Goal: Check status: Check status

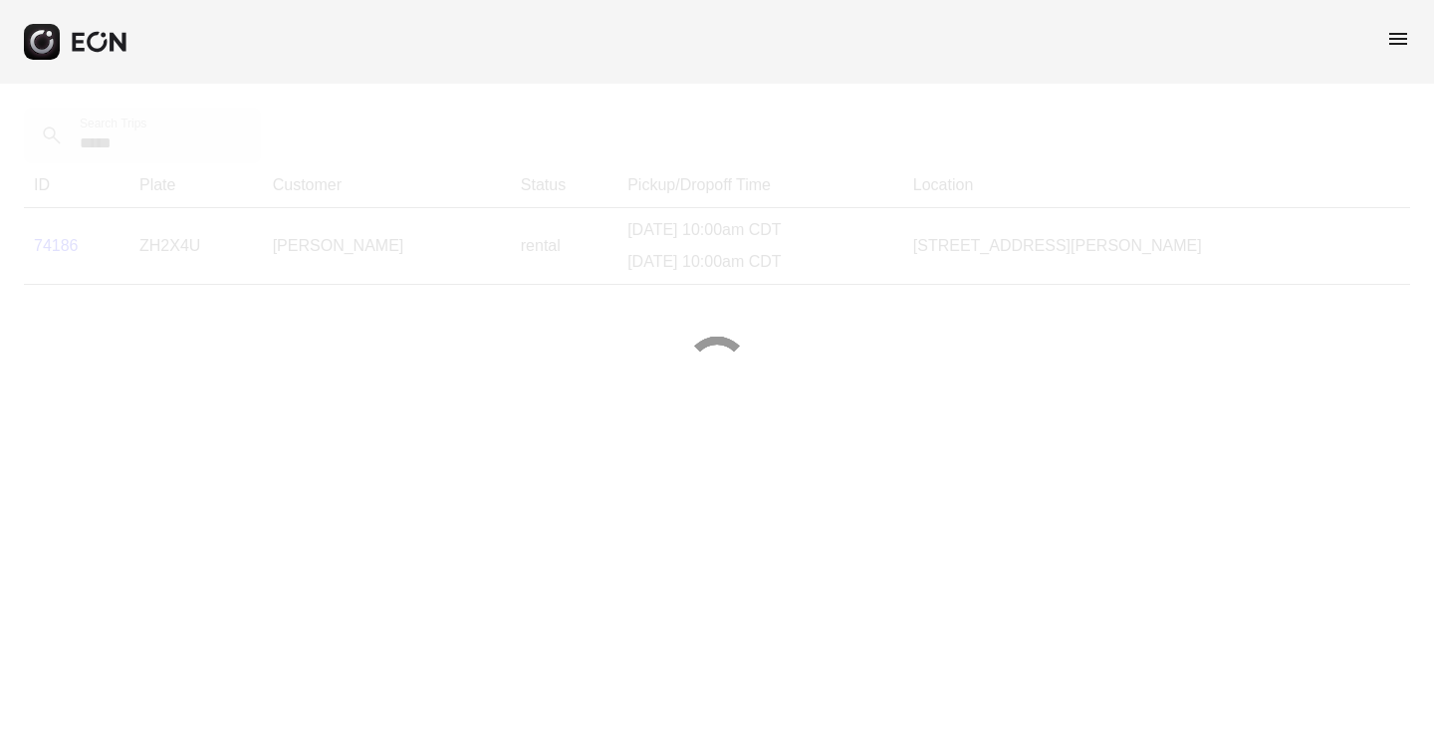
type Trips "*****"
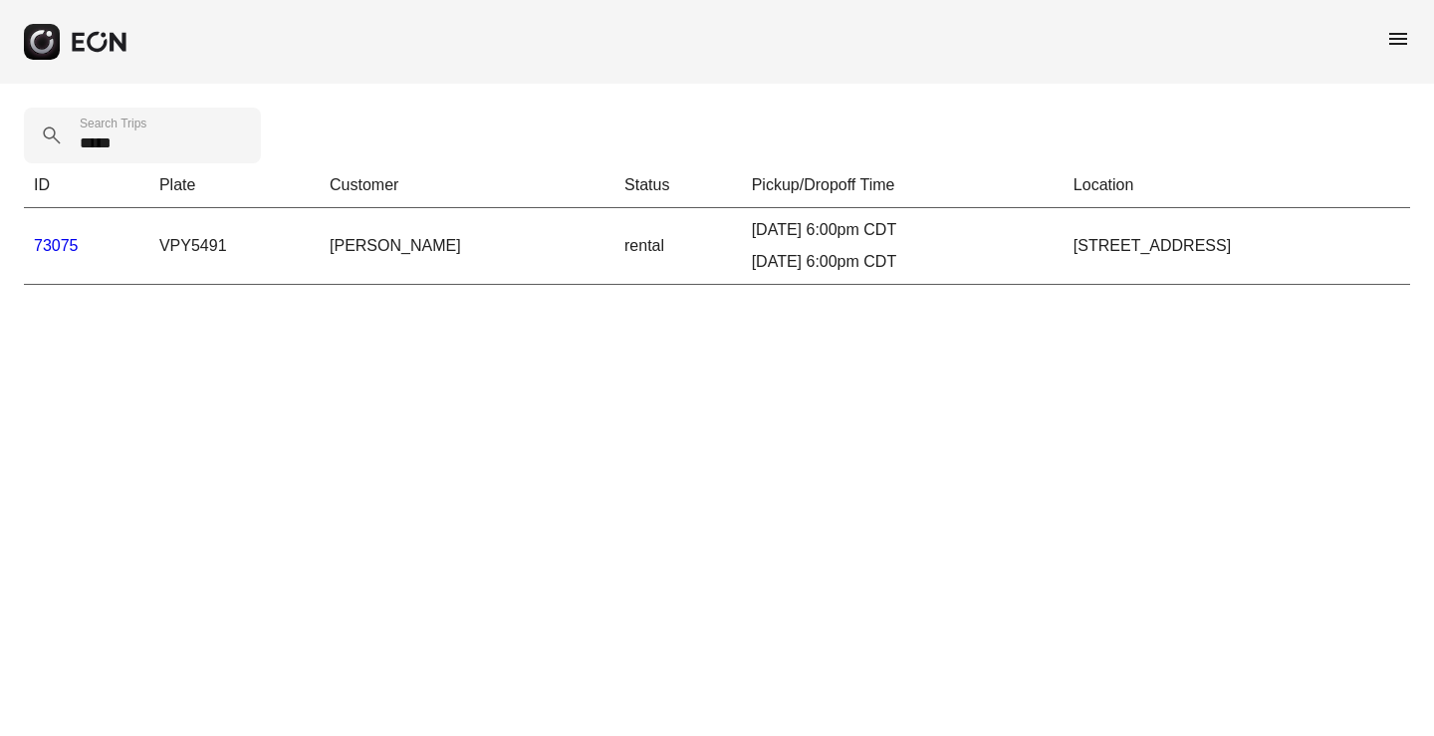
click at [320, 238] on td "[PERSON_NAME]" at bounding box center [467, 246] width 295 height 77
copy td "[PERSON_NAME]"
drag, startPoint x: 792, startPoint y: 294, endPoint x: 709, endPoint y: 268, distance: 86.6
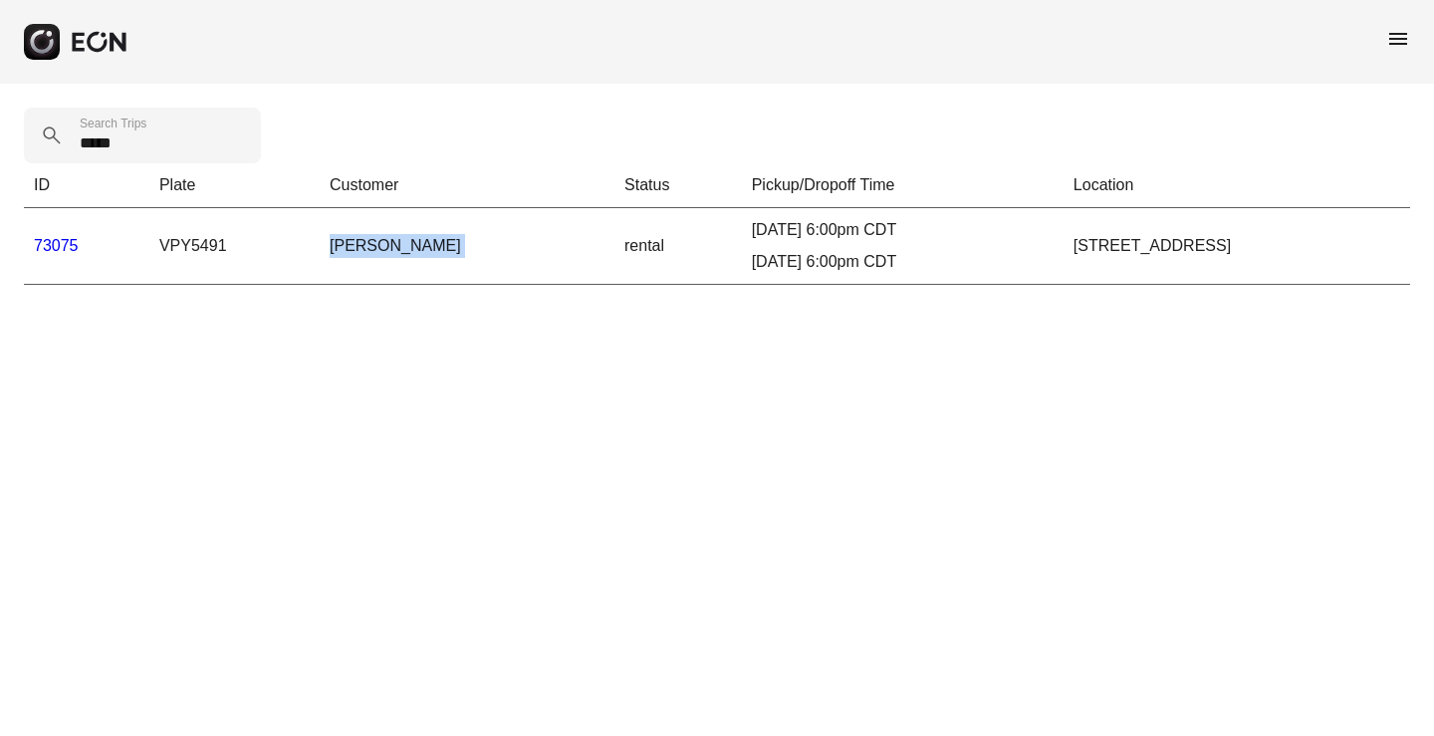
click at [792, 294] on div "***** Search Trips ID Plate Customer Status Pickup/Dropoff Time Location 73075 …" at bounding box center [717, 196] width 1434 height 225
click at [70, 241] on link "73075" at bounding box center [56, 245] width 45 height 17
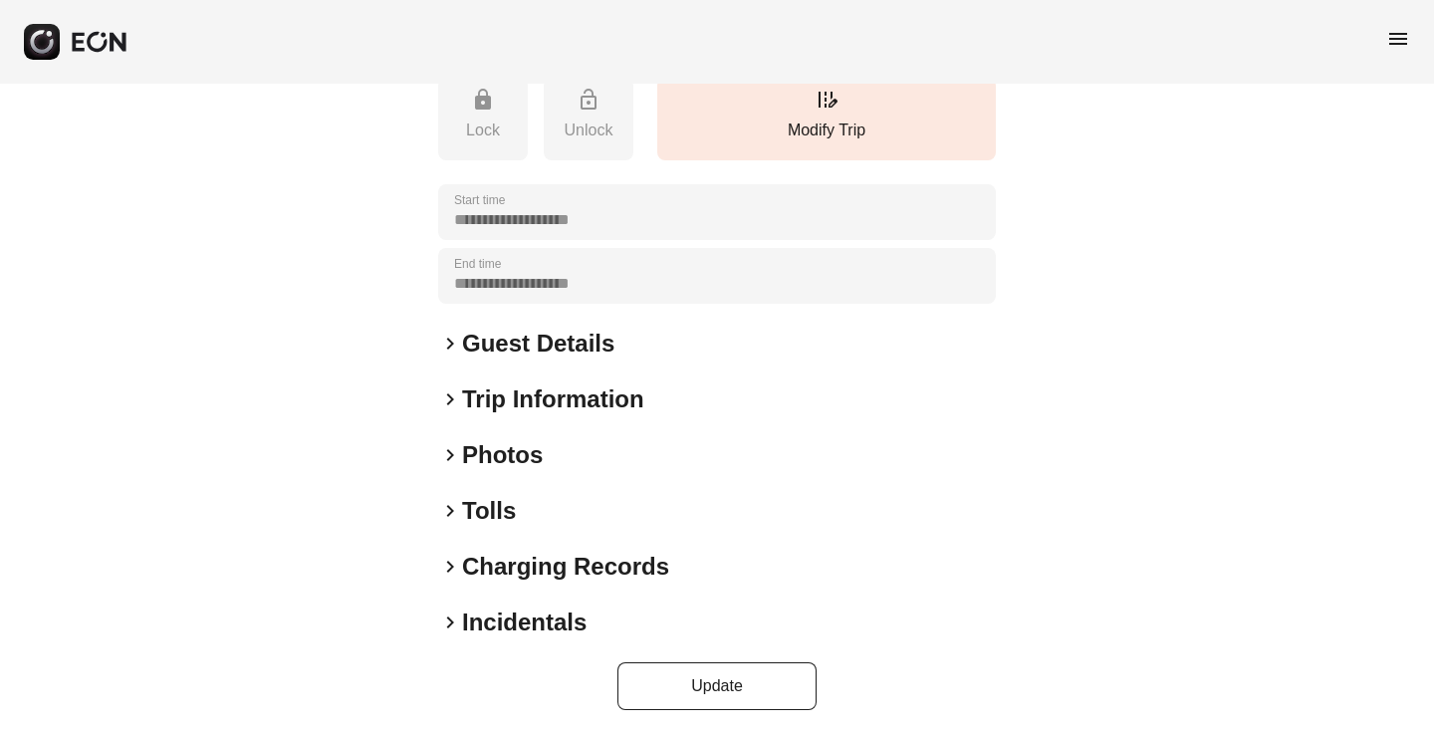
scroll to position [258, 0]
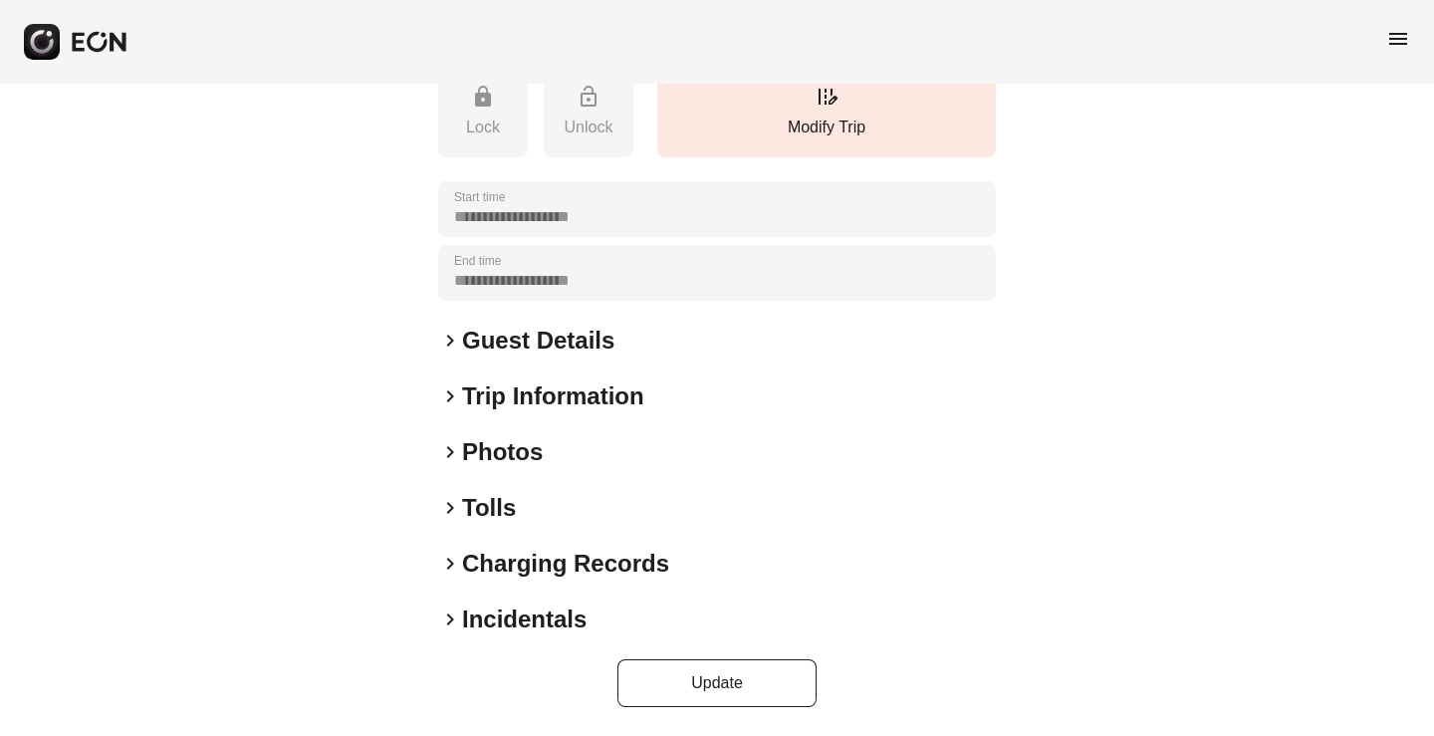
click at [450, 352] on span "keyboard_arrow_right" at bounding box center [450, 341] width 24 height 24
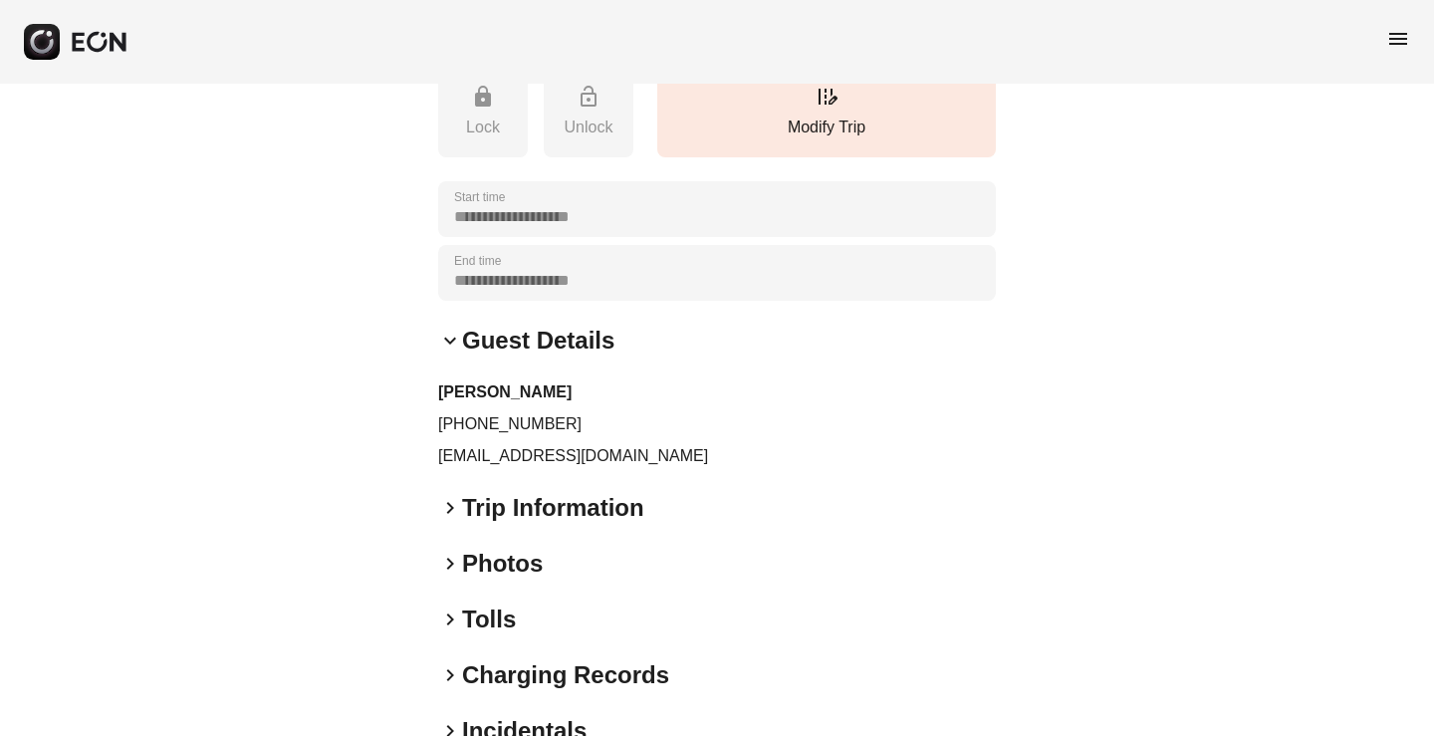
click at [534, 448] on p "[EMAIL_ADDRESS][DOMAIN_NAME]" at bounding box center [717, 456] width 558 height 24
copy div "[EMAIL_ADDRESS][DOMAIN_NAME] keyboard_arrow_right"
click at [484, 425] on p "[PHONE_NUMBER]" at bounding box center [717, 424] width 558 height 24
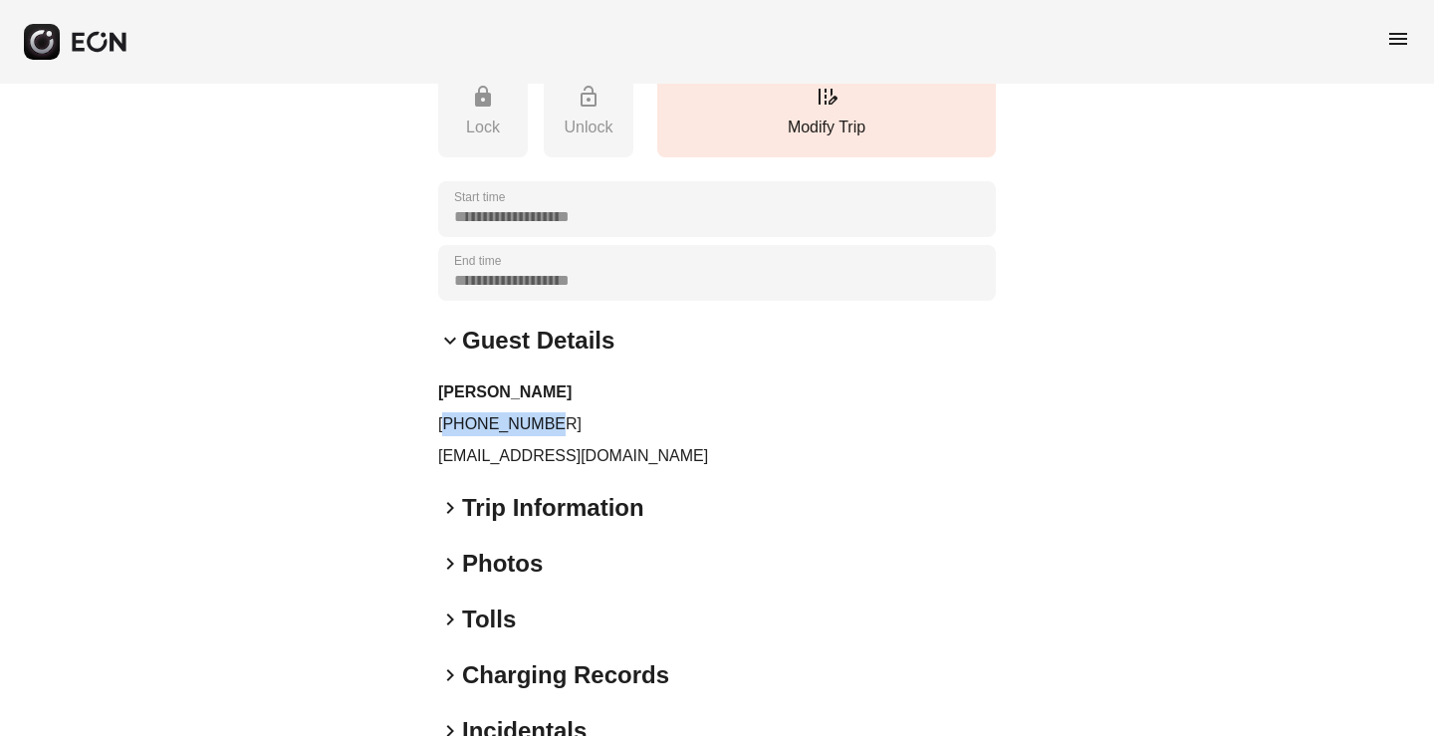
click at [484, 425] on p "[PHONE_NUMBER]" at bounding box center [717, 424] width 558 height 24
copy p "[PHONE_NUMBER]"
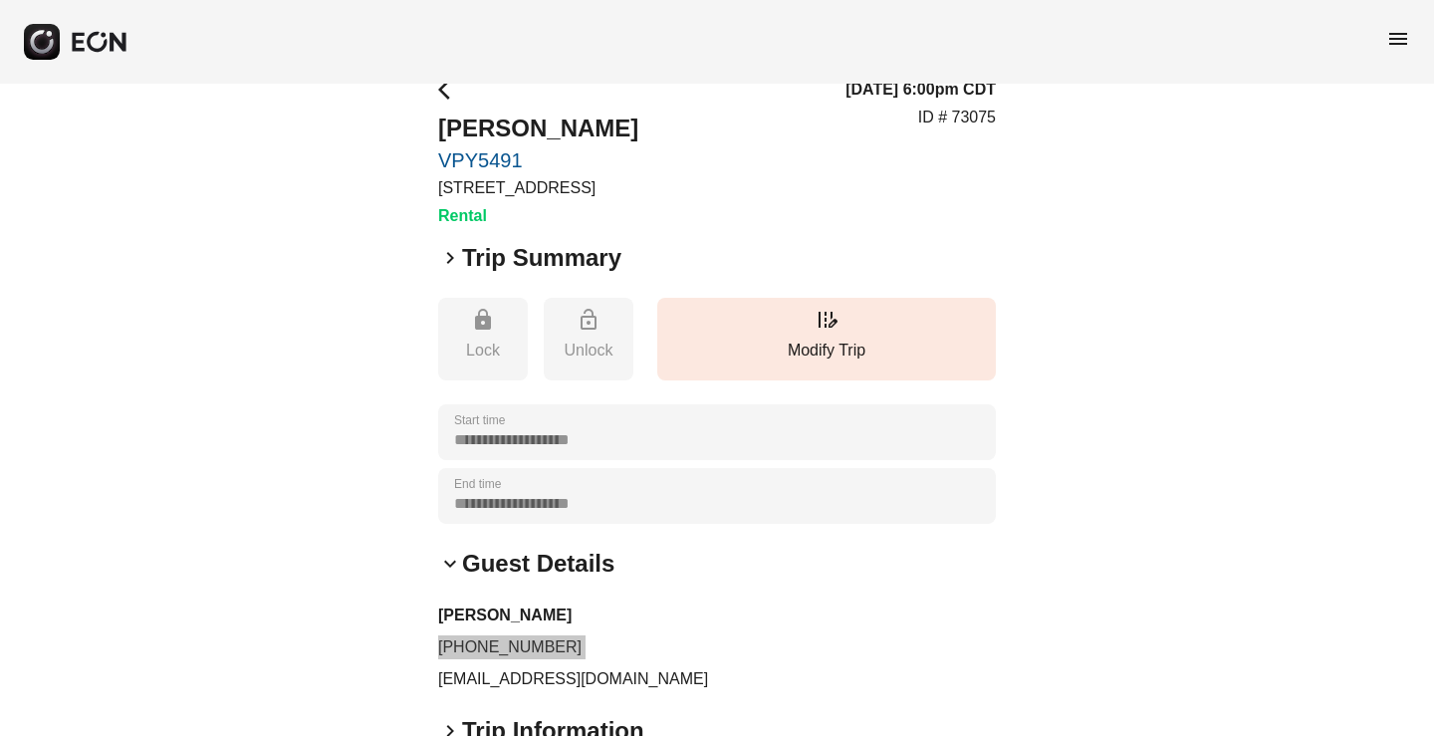
scroll to position [0, 0]
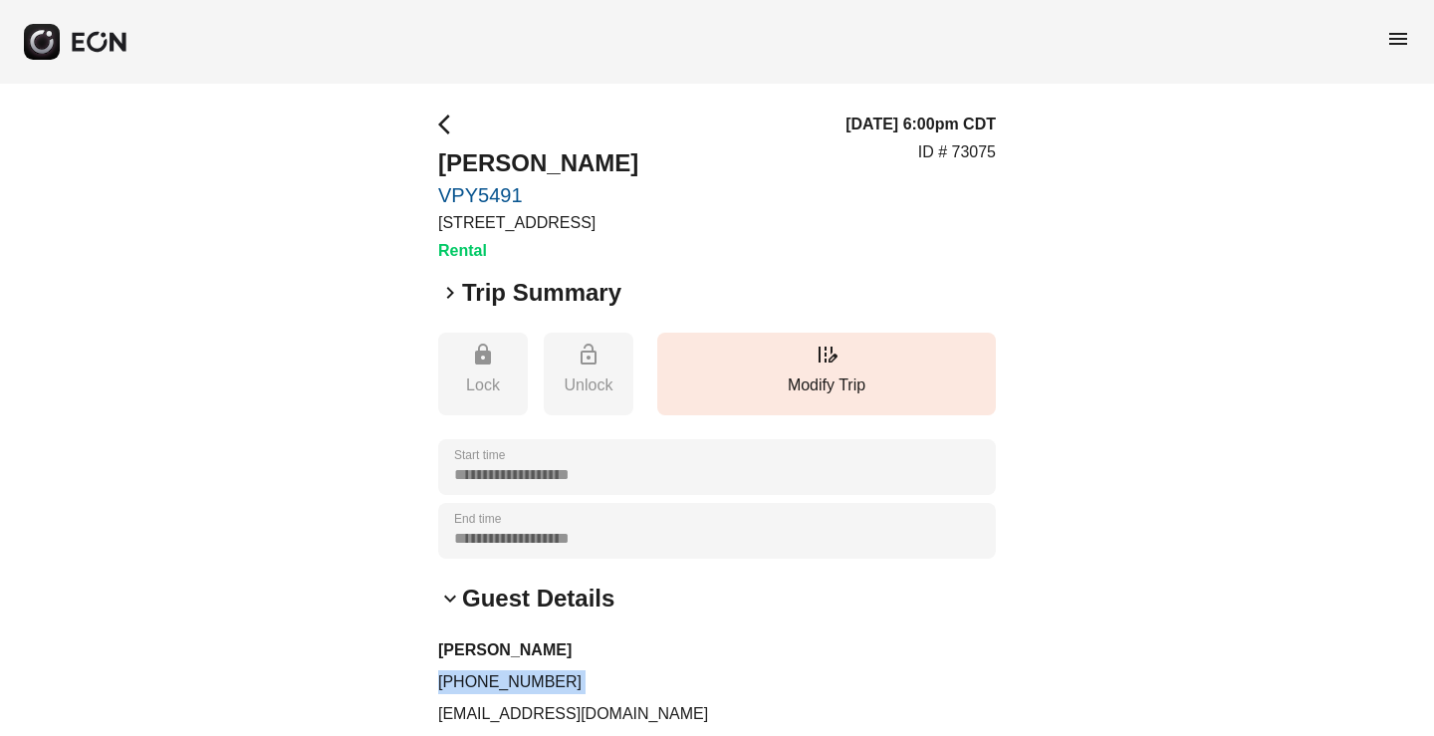
click at [981, 145] on p "ID # 73075" at bounding box center [957, 152] width 78 height 24
copy p "73075"
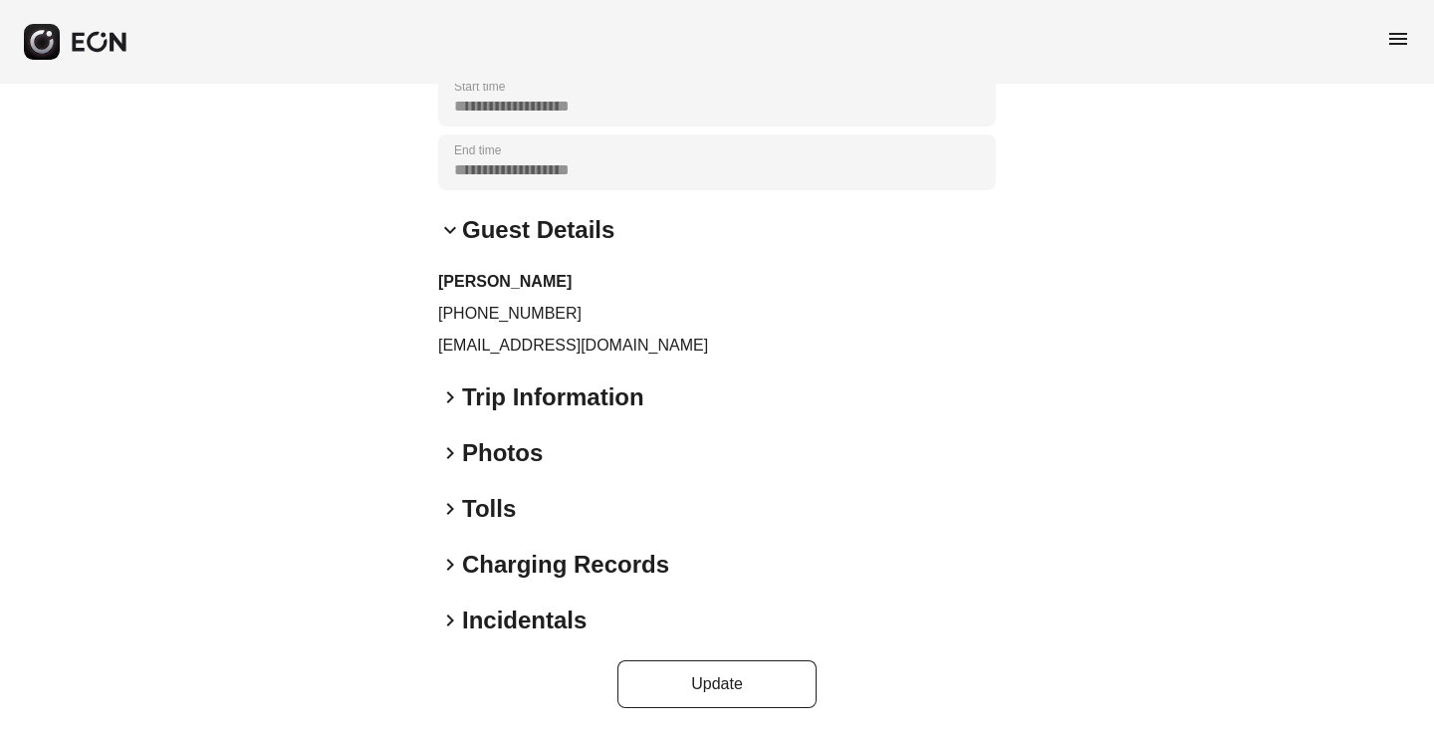
scroll to position [369, 0]
click at [455, 389] on span "keyboard_arrow_right" at bounding box center [450, 396] width 24 height 24
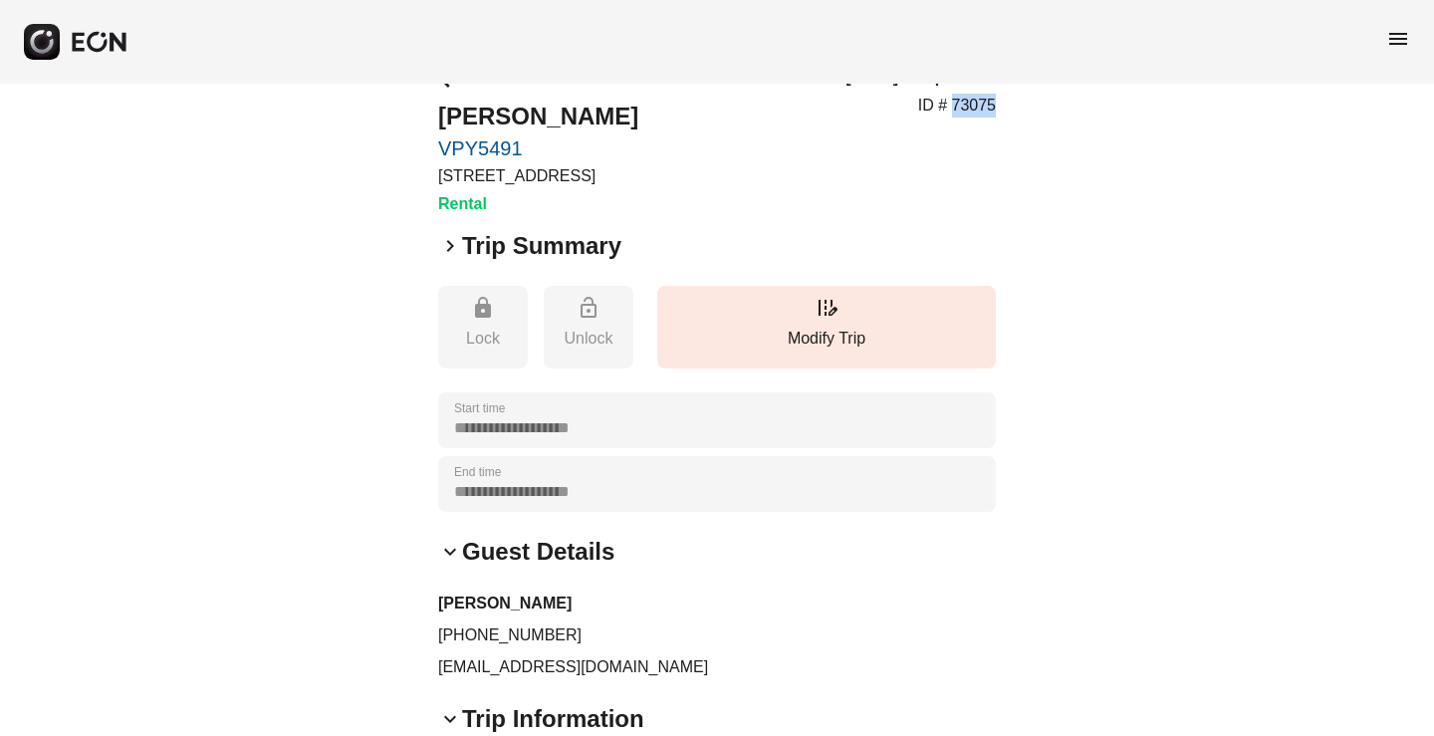
scroll to position [0, 0]
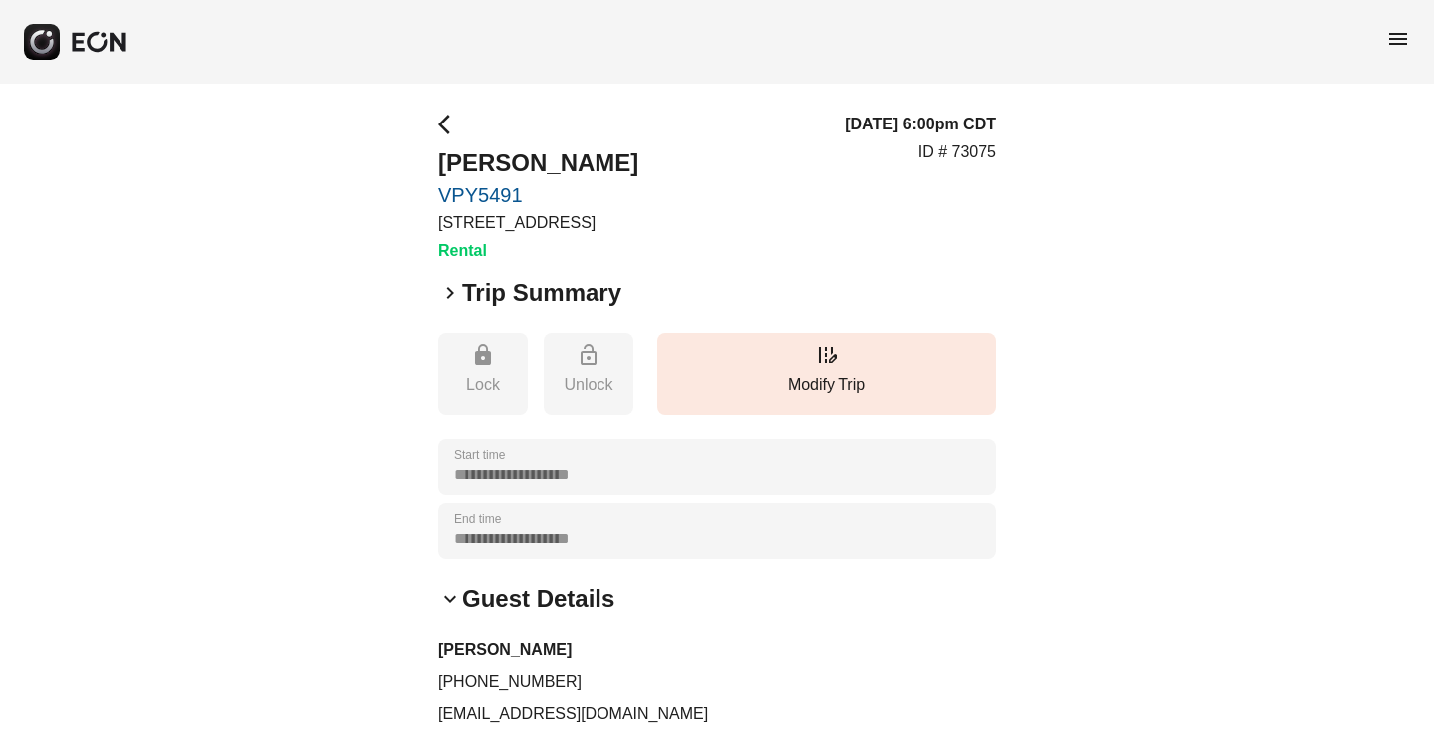
click at [574, 171] on h2 "[PERSON_NAME]" at bounding box center [538, 163] width 200 height 32
copy h2 "[PERSON_NAME]"
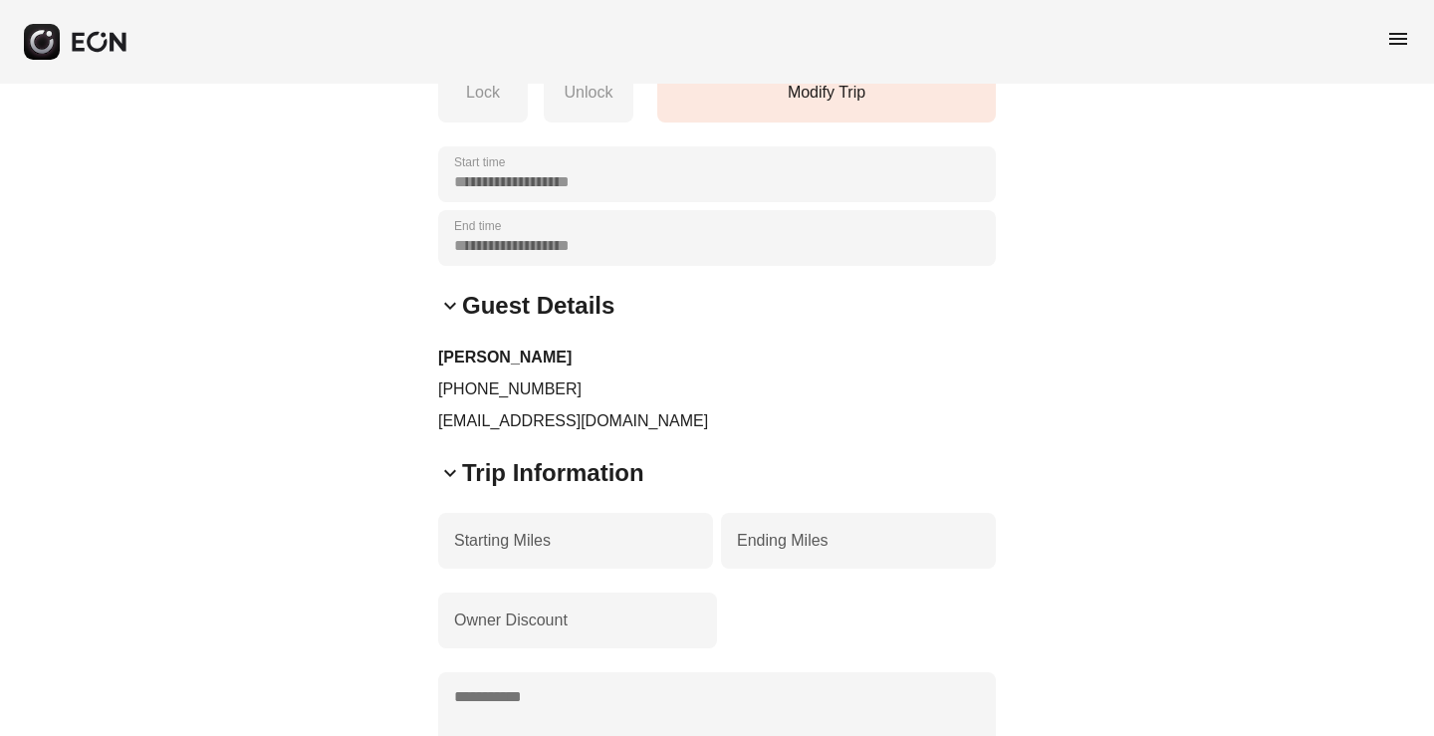
scroll to position [299, 0]
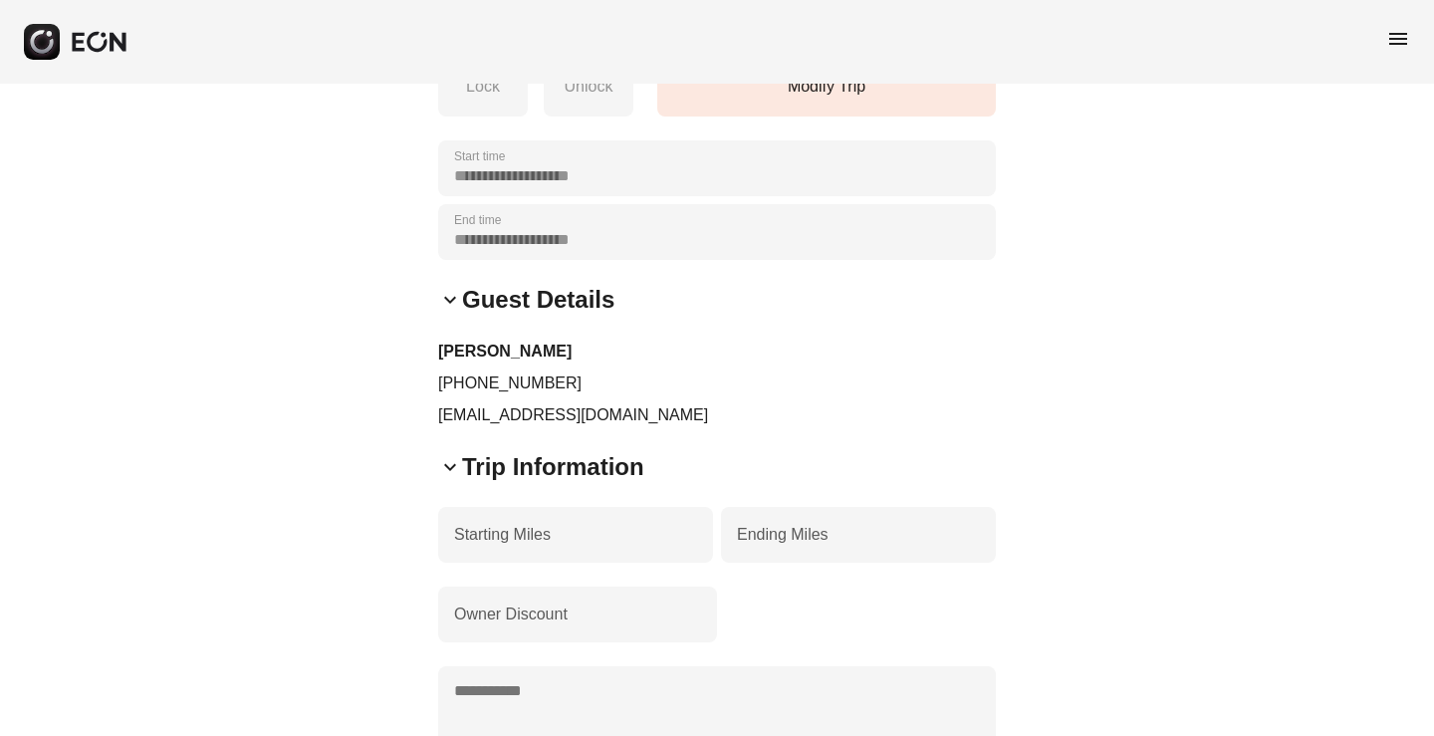
click at [502, 421] on p "[EMAIL_ADDRESS][DOMAIN_NAME]" at bounding box center [717, 415] width 558 height 24
copy div "[EMAIL_ADDRESS][DOMAIN_NAME] keyboard_arrow_down"
click at [523, 375] on p "[PHONE_NUMBER]" at bounding box center [717, 383] width 558 height 24
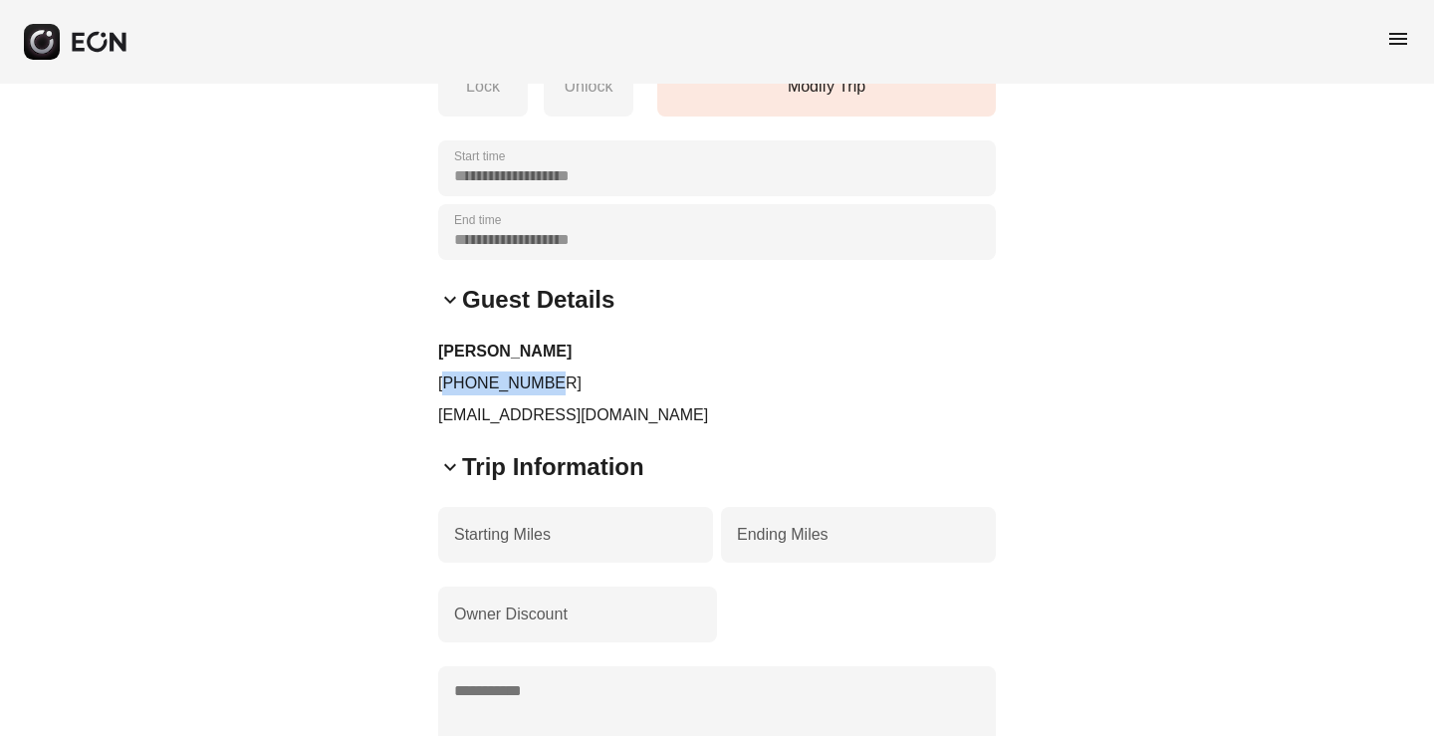
click at [523, 375] on p "[PHONE_NUMBER]" at bounding box center [717, 383] width 558 height 24
copy p "[PHONE_NUMBER]"
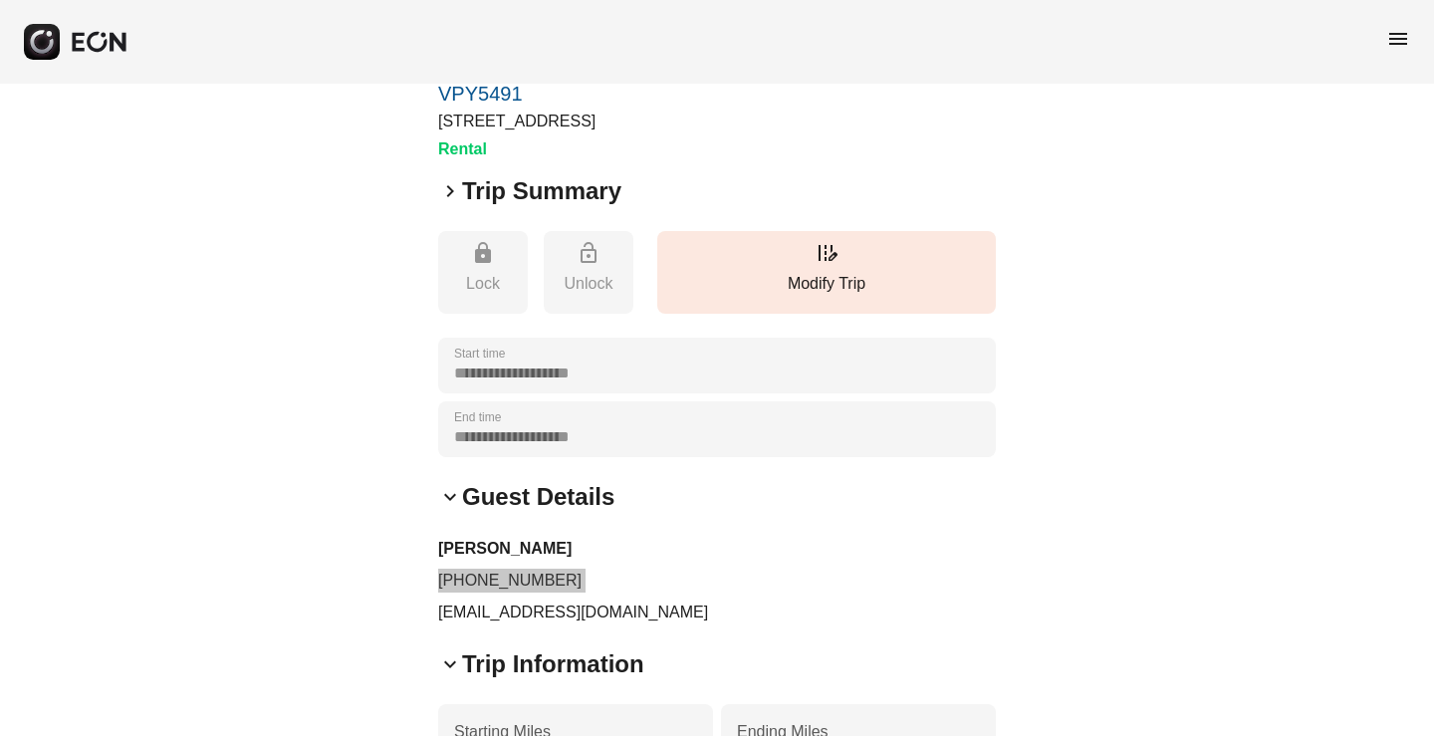
scroll to position [0, 0]
